Goal: Information Seeking & Learning: Learn about a topic

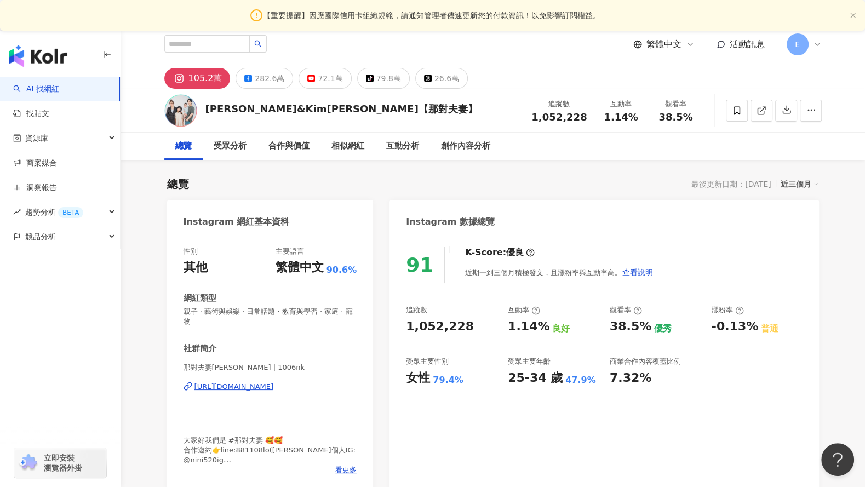
scroll to position [5, 0]
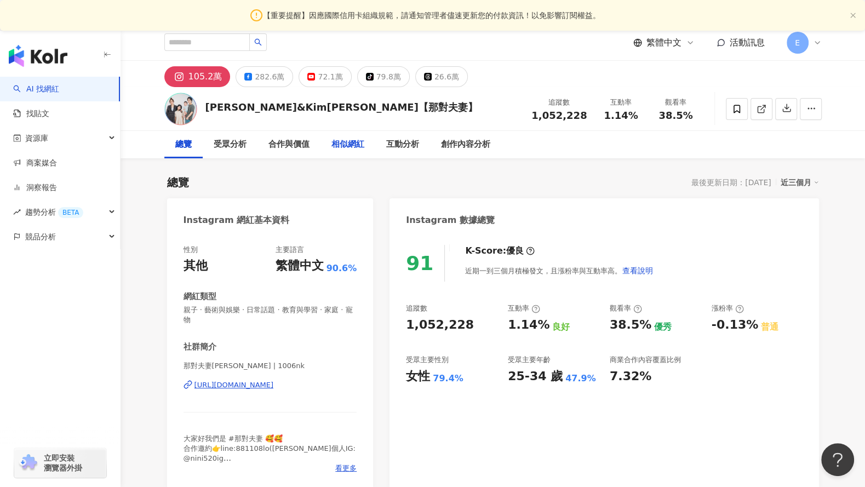
click at [361, 142] on div "相似網紅" at bounding box center [347, 144] width 33 height 13
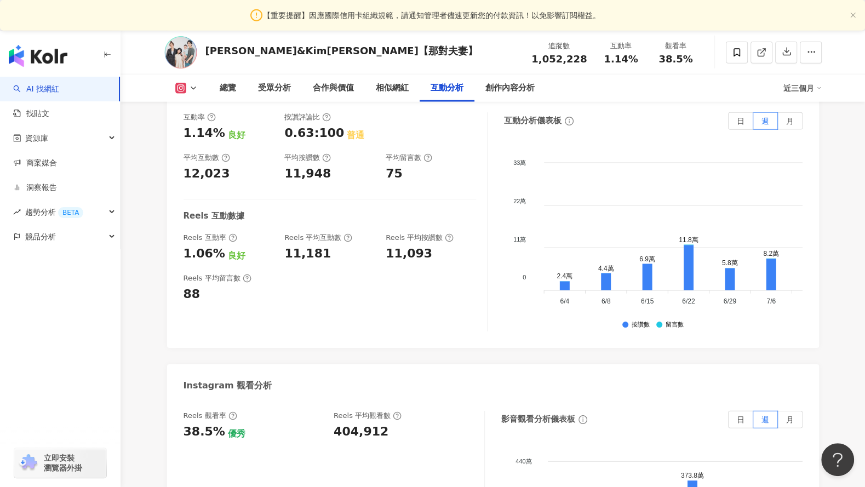
scroll to position [2293, 0]
